Goal: Task Accomplishment & Management: Use online tool/utility

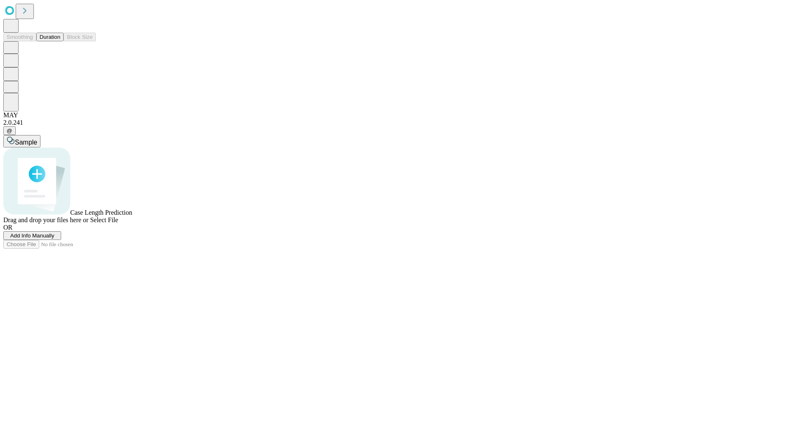
click at [60, 41] on button "Duration" at bounding box center [49, 37] width 27 height 9
click at [54, 239] on span "Add Info Manually" at bounding box center [32, 235] width 44 height 6
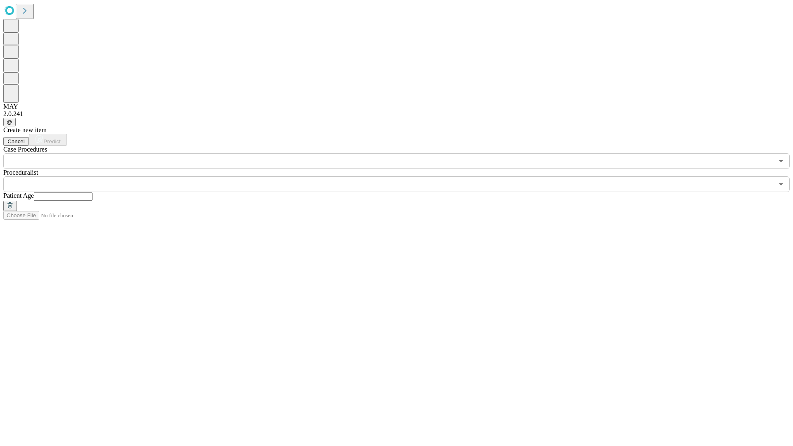
click at [92, 192] on input "text" at bounding box center [63, 196] width 59 height 8
type input "**"
